Goal: Task Accomplishment & Management: Manage account settings

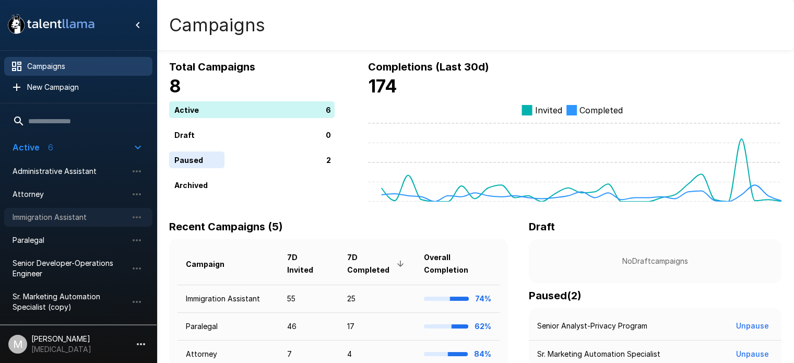
click at [65, 217] on span "Immigration Assistant" at bounding box center [70, 217] width 115 height 10
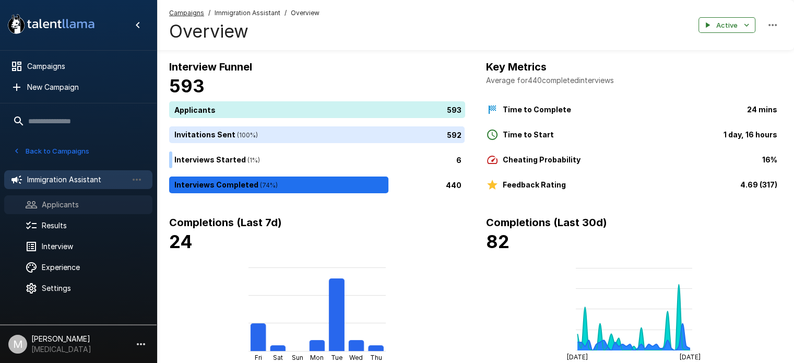
click at [82, 206] on span "Applicants" at bounding box center [93, 204] width 102 height 10
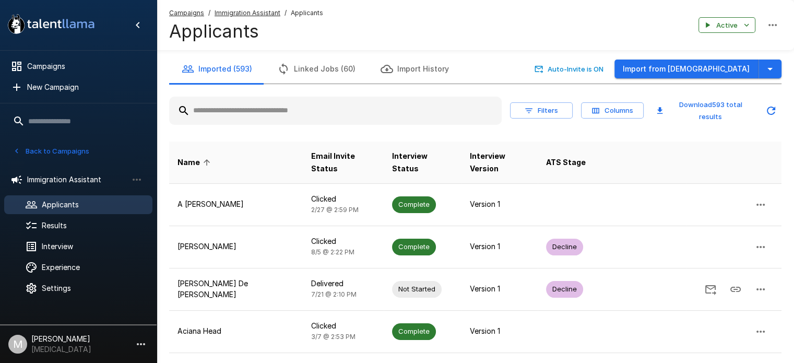
click at [284, 117] on input "text" at bounding box center [335, 110] width 333 height 19
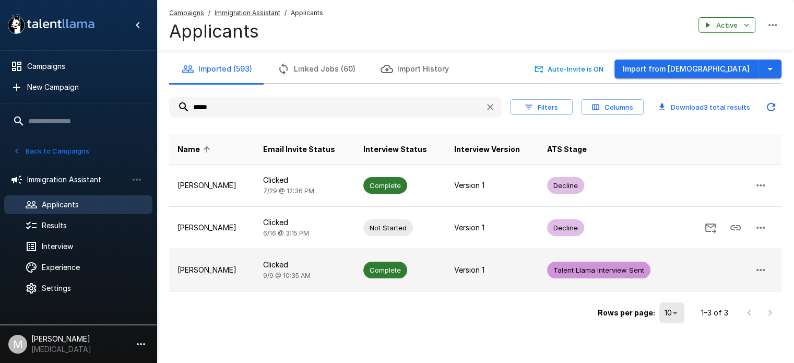
type input "*****"
click at [228, 283] on td "[PERSON_NAME]" at bounding box center [212, 270] width 86 height 42
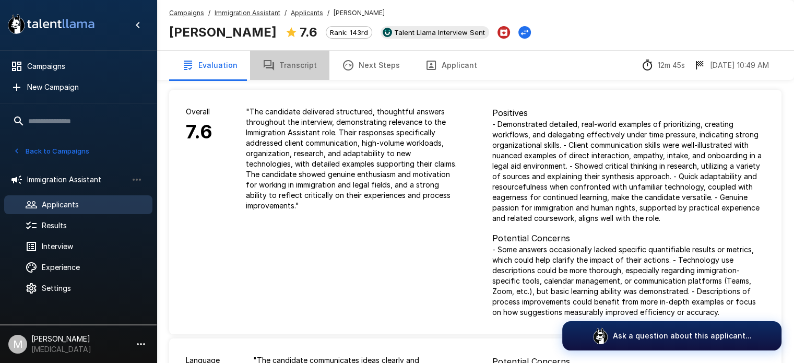
click at [303, 66] on button "Transcript" at bounding box center [289, 65] width 79 height 29
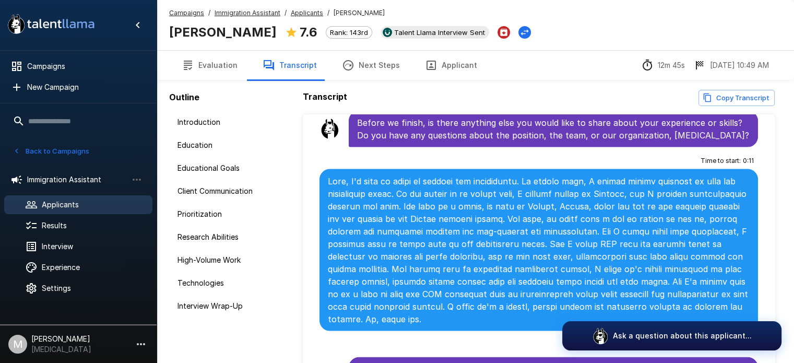
scroll to position [69, 0]
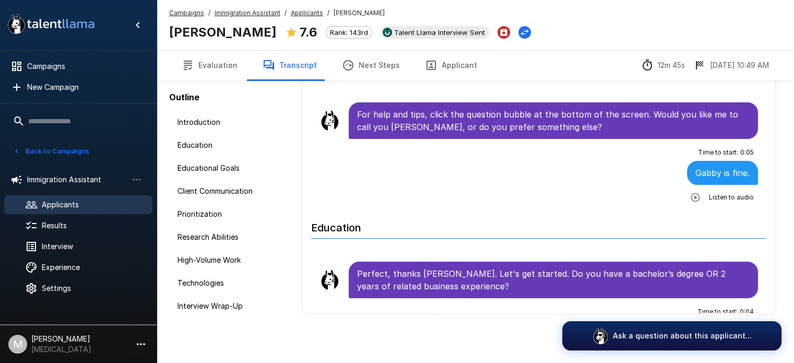
scroll to position [43, 0]
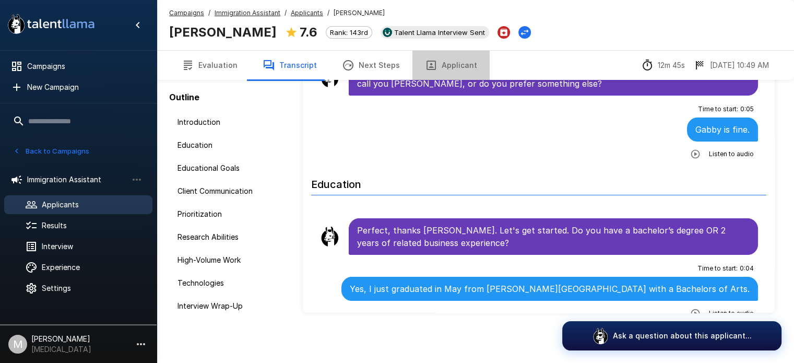
click at [455, 66] on button "Applicant" at bounding box center [450, 65] width 77 height 29
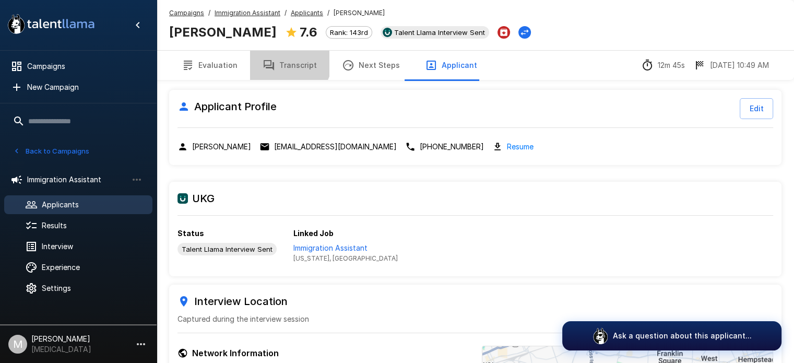
click at [279, 57] on button "Transcript" at bounding box center [289, 65] width 79 height 29
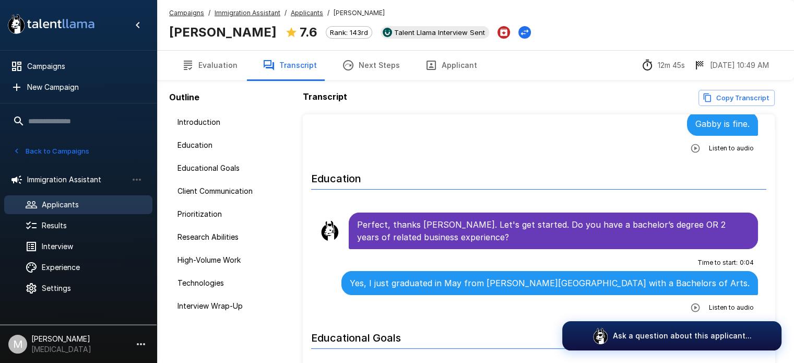
scroll to position [119, 0]
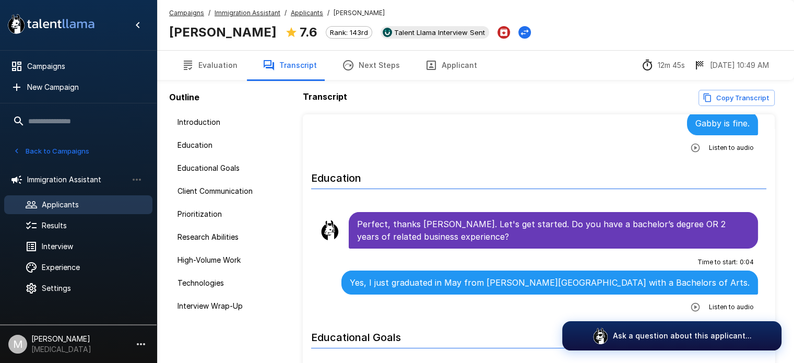
click at [740, 25] on div "Campaigns / Immigration Assistant / Applicants / [PERSON_NAME] [PERSON_NAME] 7.…" at bounding box center [475, 25] width 637 height 50
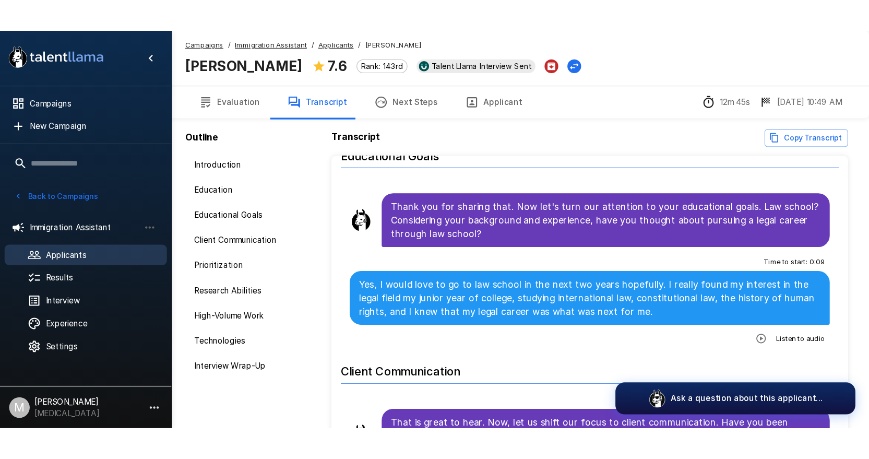
scroll to position [340, 0]
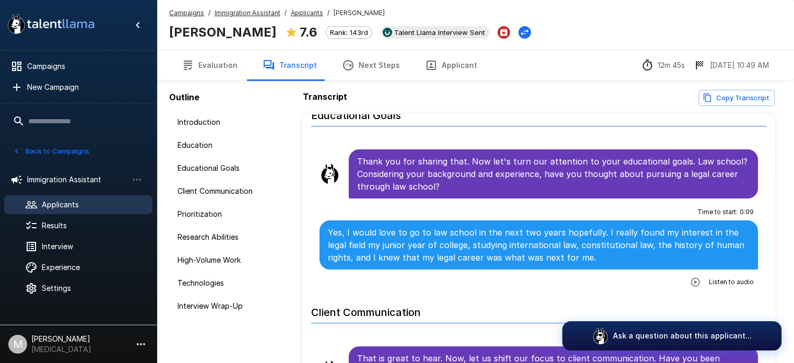
click at [402, 10] on div "Campaigns / Immigration Assistant / Applicants / [PERSON_NAME] [PERSON_NAME] 7.…" at bounding box center [350, 25] width 362 height 34
click at [464, 55] on button "Applicant" at bounding box center [450, 65] width 77 height 29
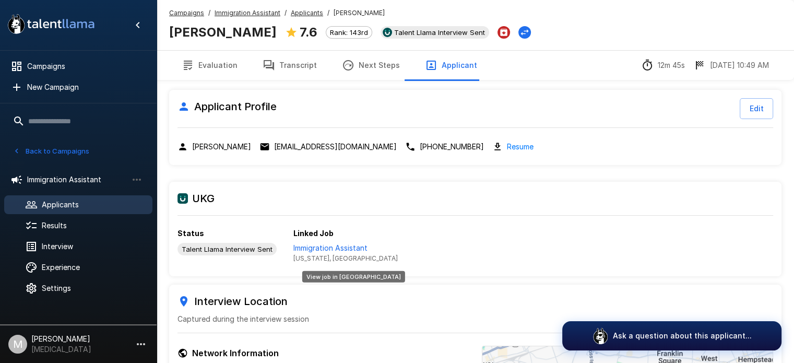
click at [318, 247] on p "Immigration Assistant" at bounding box center [345, 248] width 104 height 10
